Goal: Transaction & Acquisition: Purchase product/service

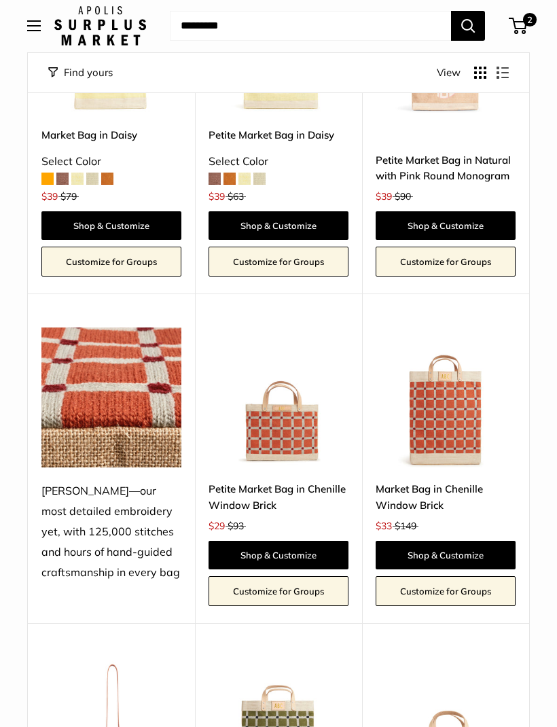
scroll to position [2155, 0]
click at [300, 541] on link "Shop & Customize" at bounding box center [279, 555] width 140 height 29
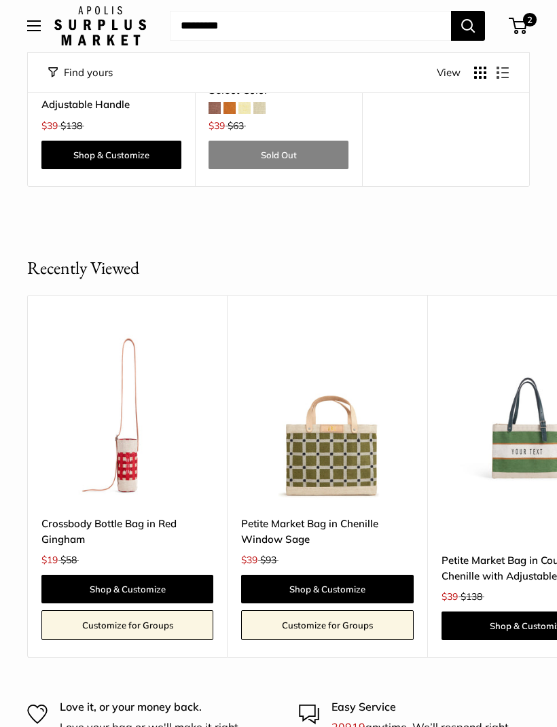
scroll to position [0, 0]
click at [334, 575] on link "Shop & Customize" at bounding box center [327, 589] width 173 height 29
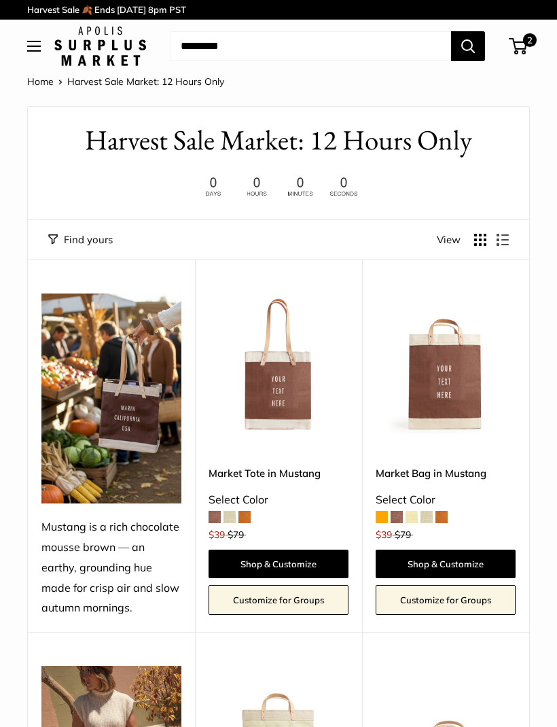
scroll to position [3299, 0]
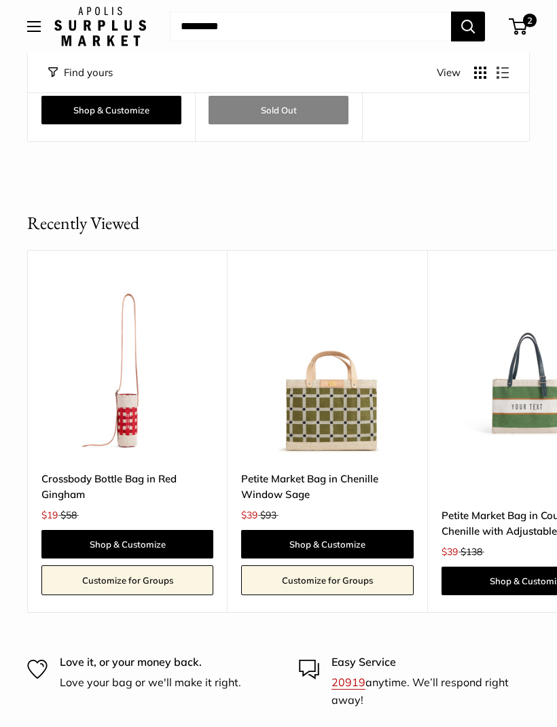
click at [151, 530] on link "Shop & Customize" at bounding box center [127, 544] width 172 height 29
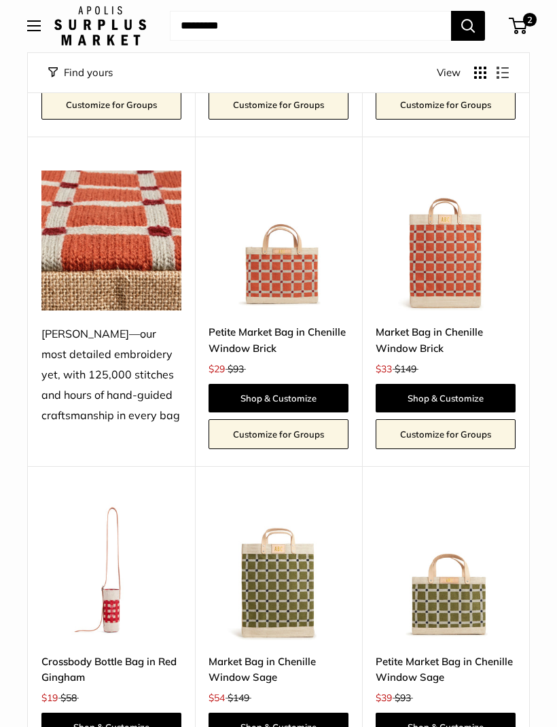
scroll to position [2310, 0]
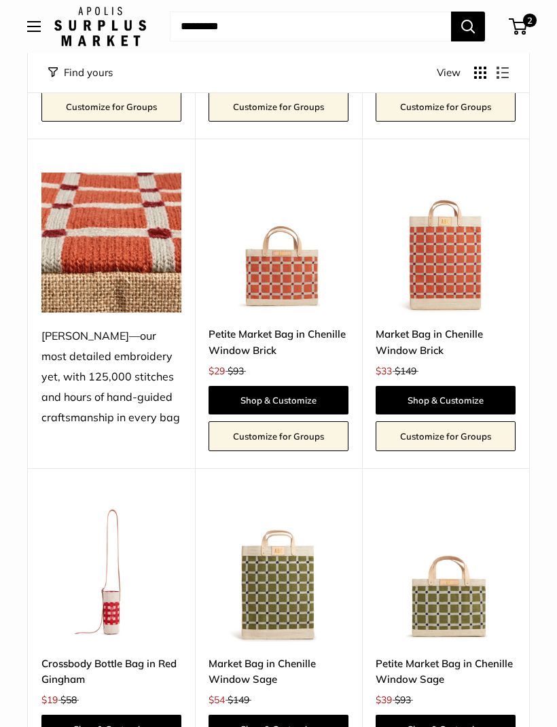
click at [306, 386] on link "Shop & Customize" at bounding box center [279, 400] width 140 height 29
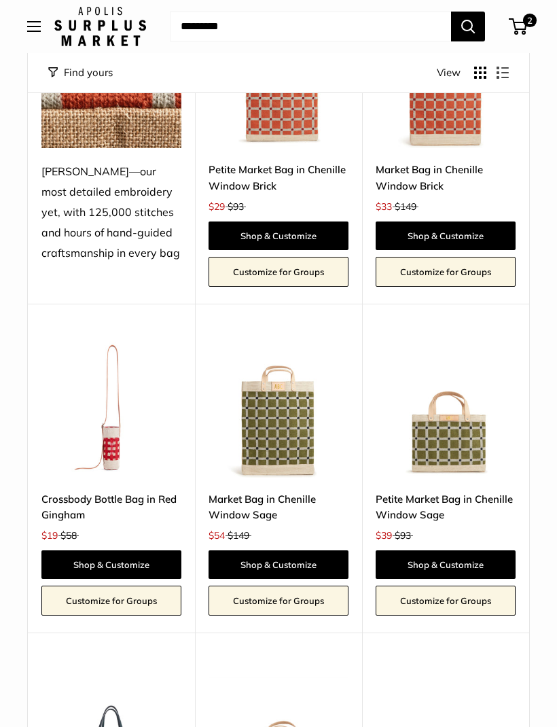
scroll to position [2474, 0]
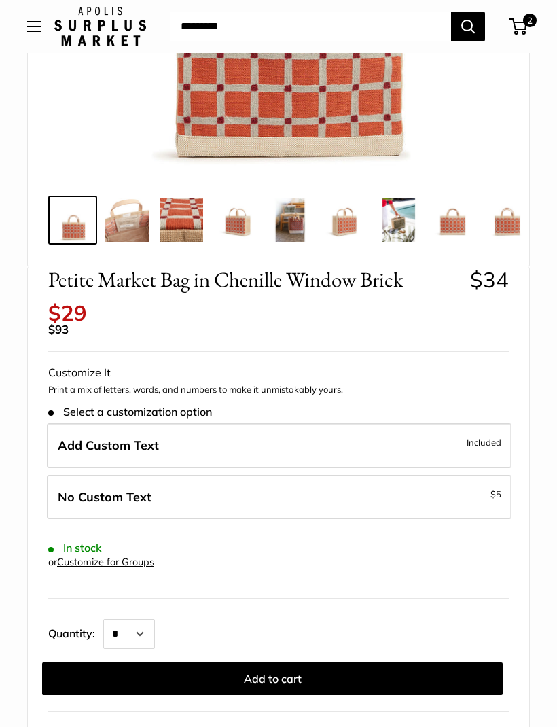
scroll to position [383, 0]
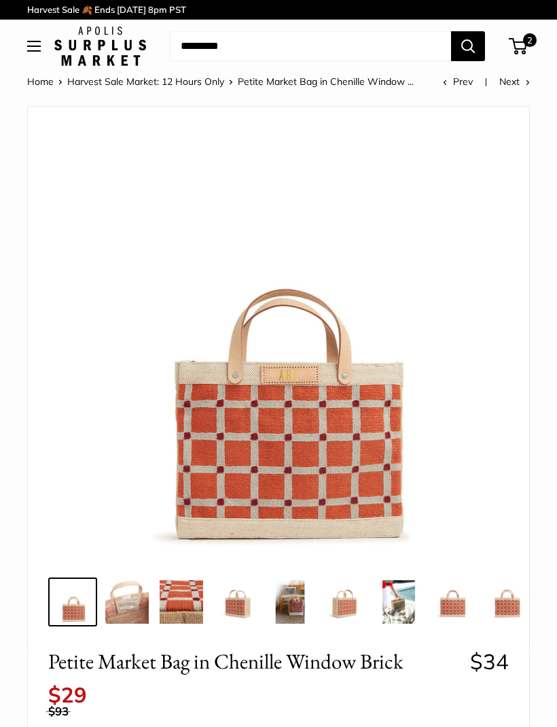
scroll to position [384, 0]
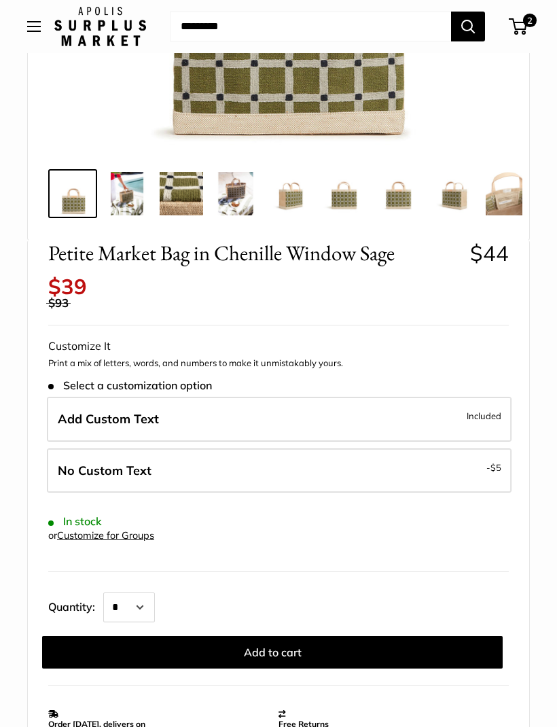
scroll to position [403, 0]
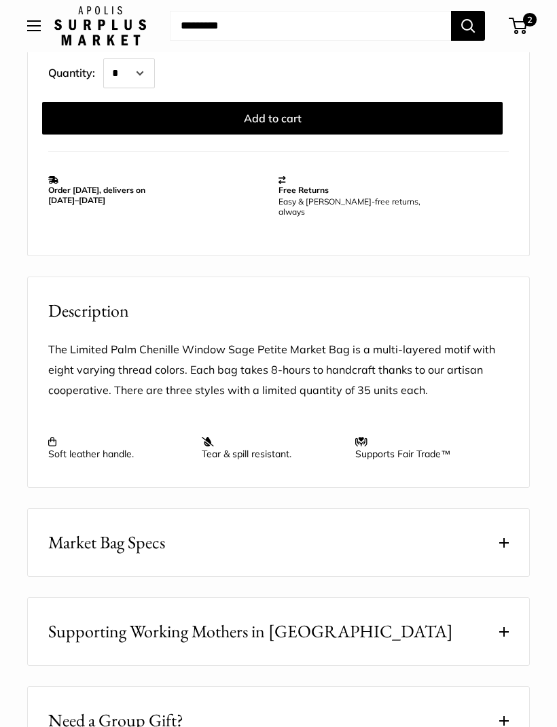
scroll to position [943, 0]
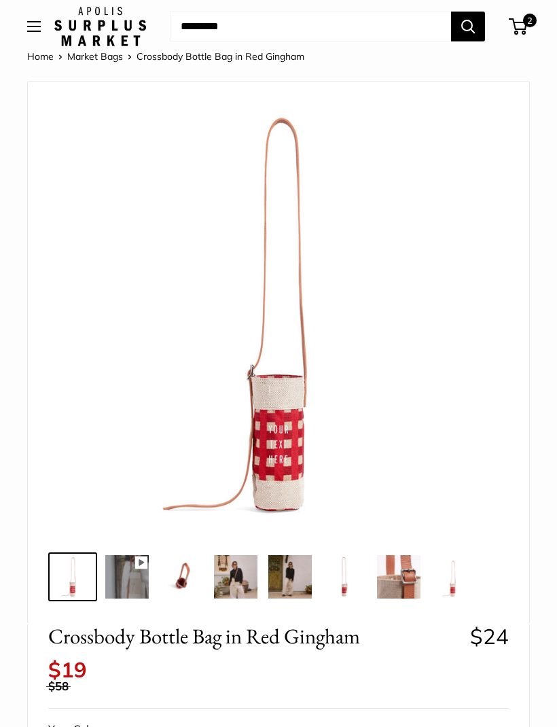
scroll to position [24, 0]
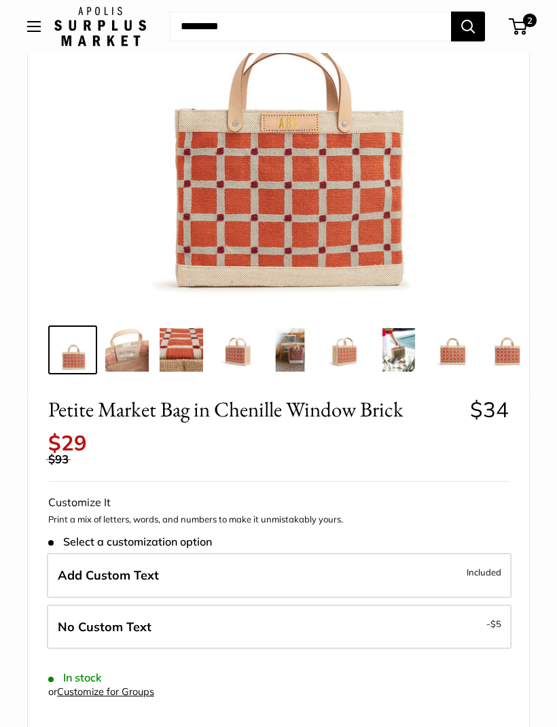
scroll to position [242, 0]
